Goal: Information Seeking & Learning: Learn about a topic

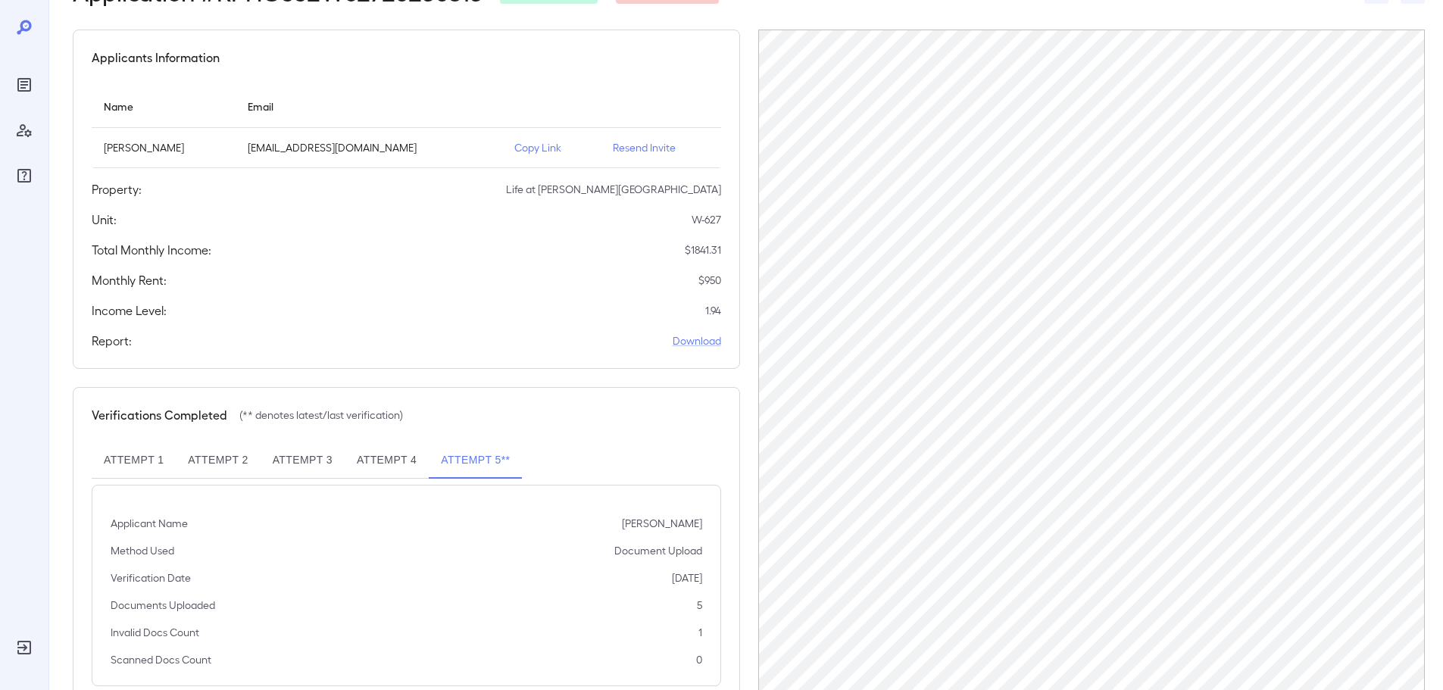
scroll to position [1, 0]
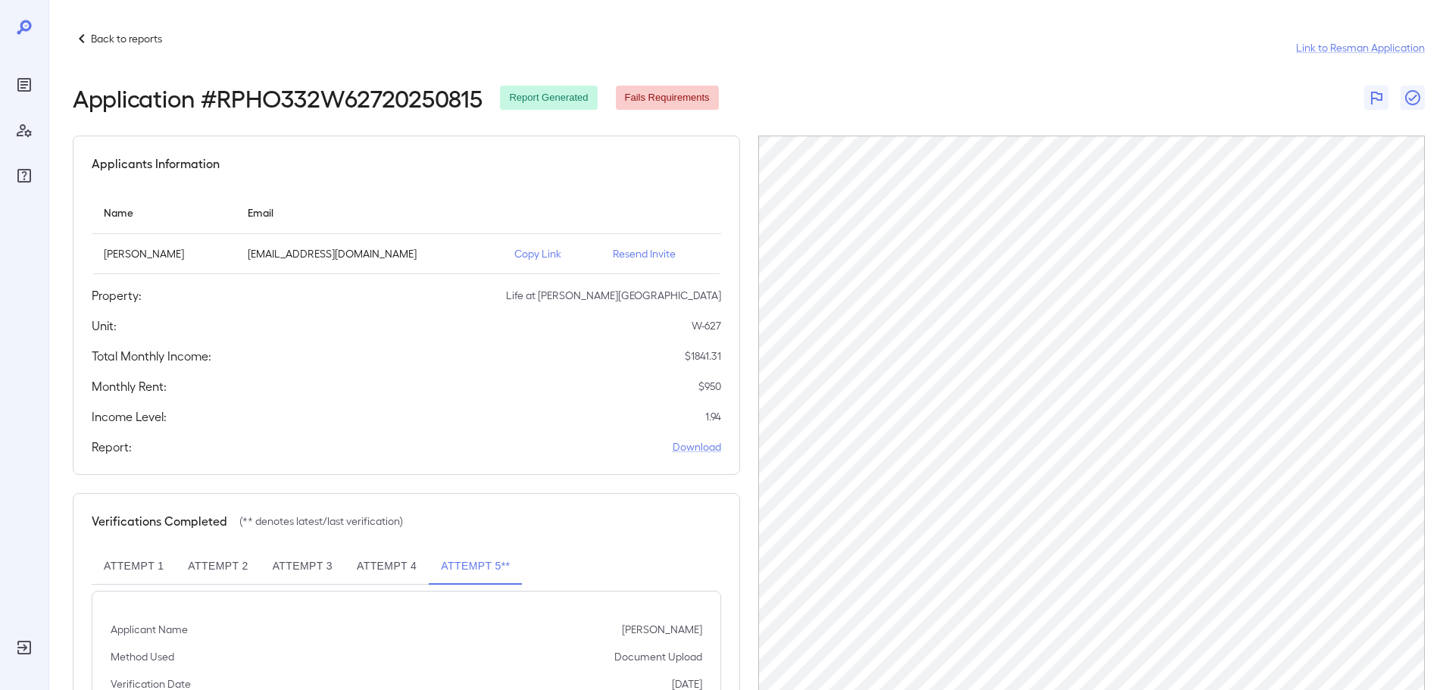
click at [92, 44] on p "Back to reports" at bounding box center [126, 38] width 71 height 15
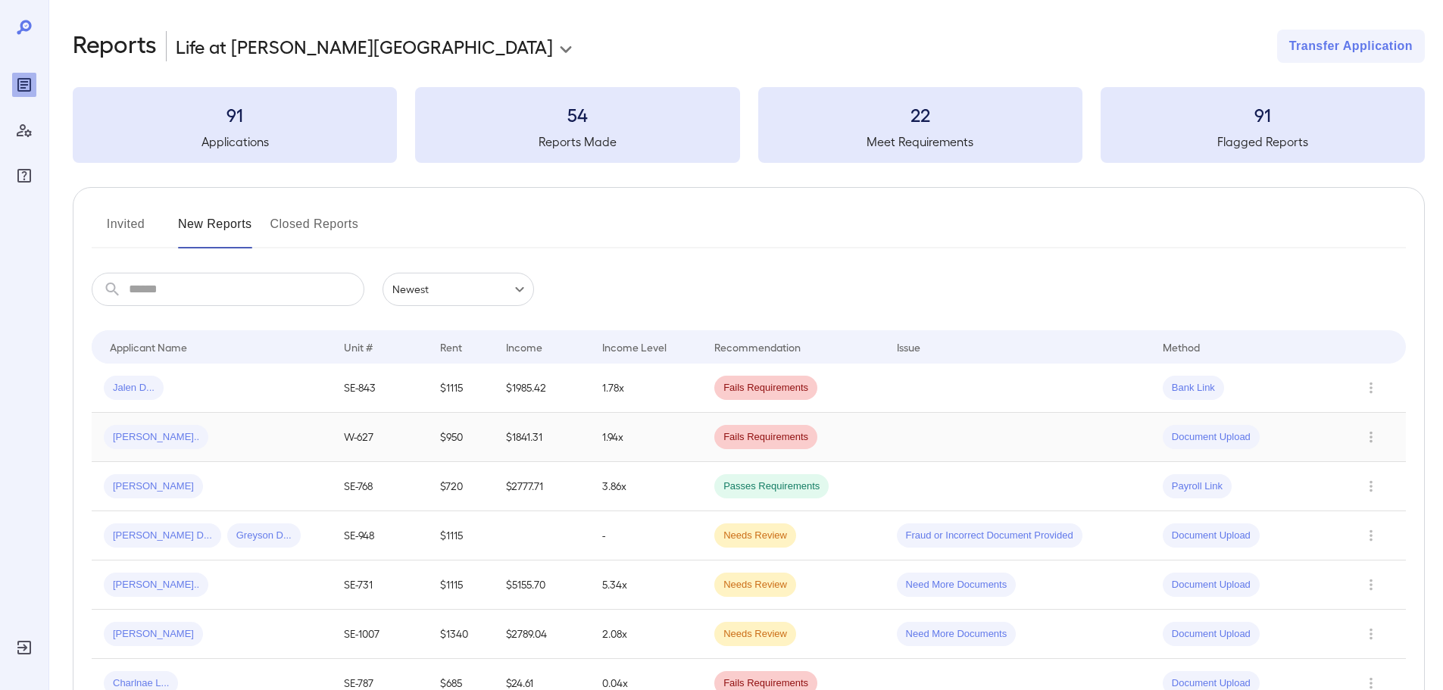
click at [206, 443] on div "[PERSON_NAME].." at bounding box center [212, 437] width 216 height 24
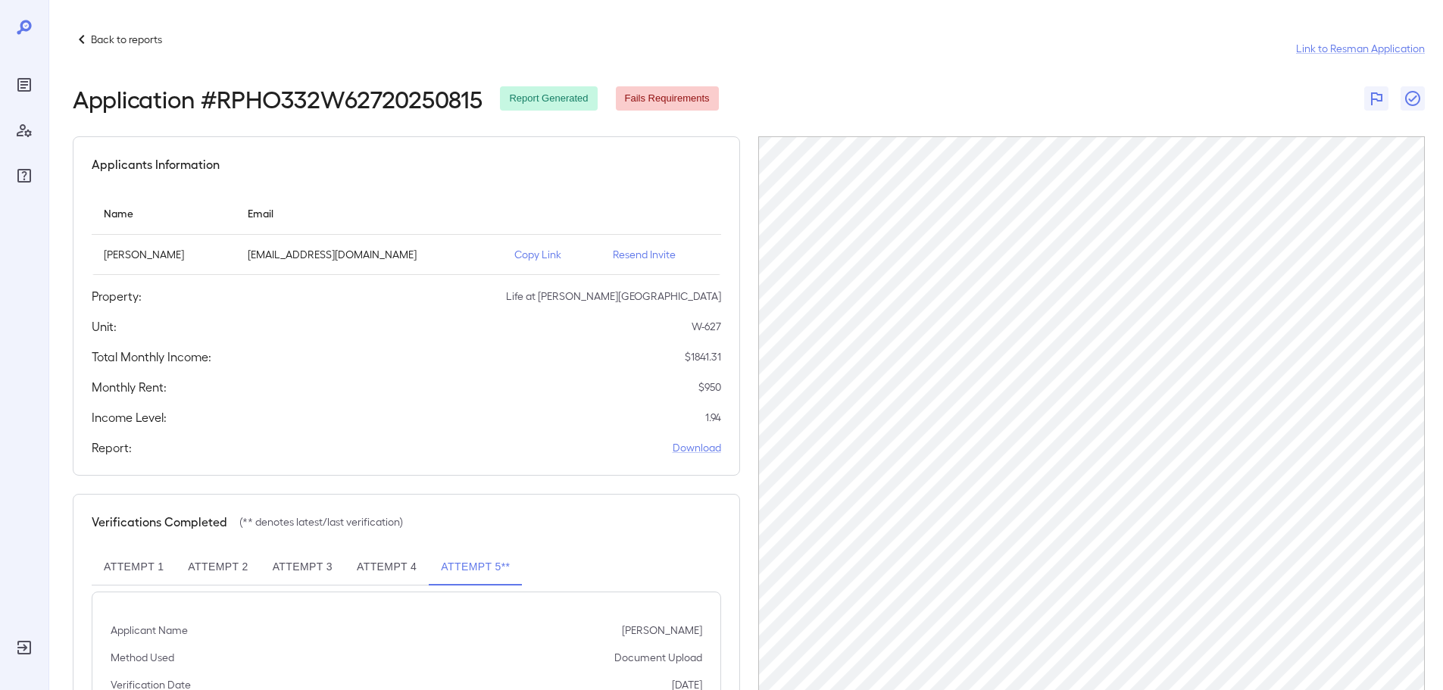
click at [207, 564] on button "Attempt 2" at bounding box center [218, 567] width 84 height 36
click at [219, 578] on button "Attempt 2" at bounding box center [218, 567] width 84 height 36
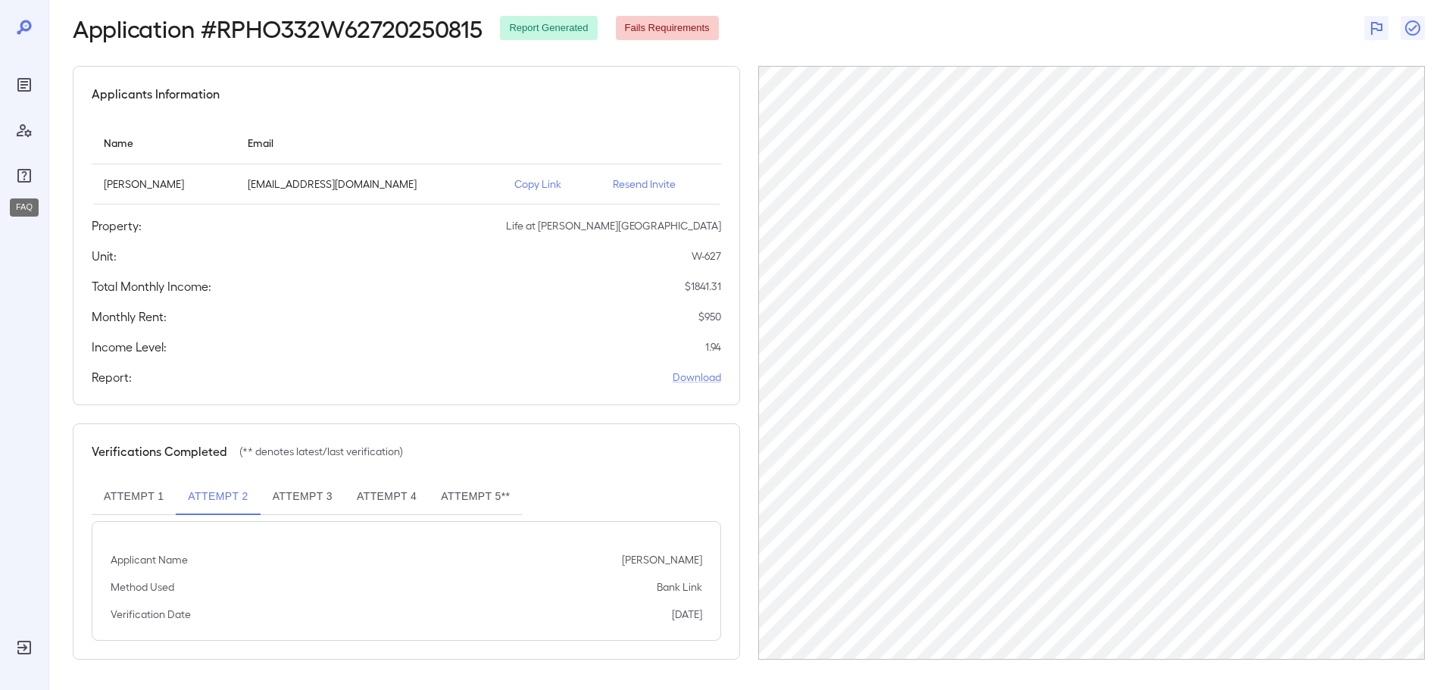
click at [23, 176] on icon "FAQ" at bounding box center [24, 176] width 18 height 18
